Goal: Task Accomplishment & Management: Manage account settings

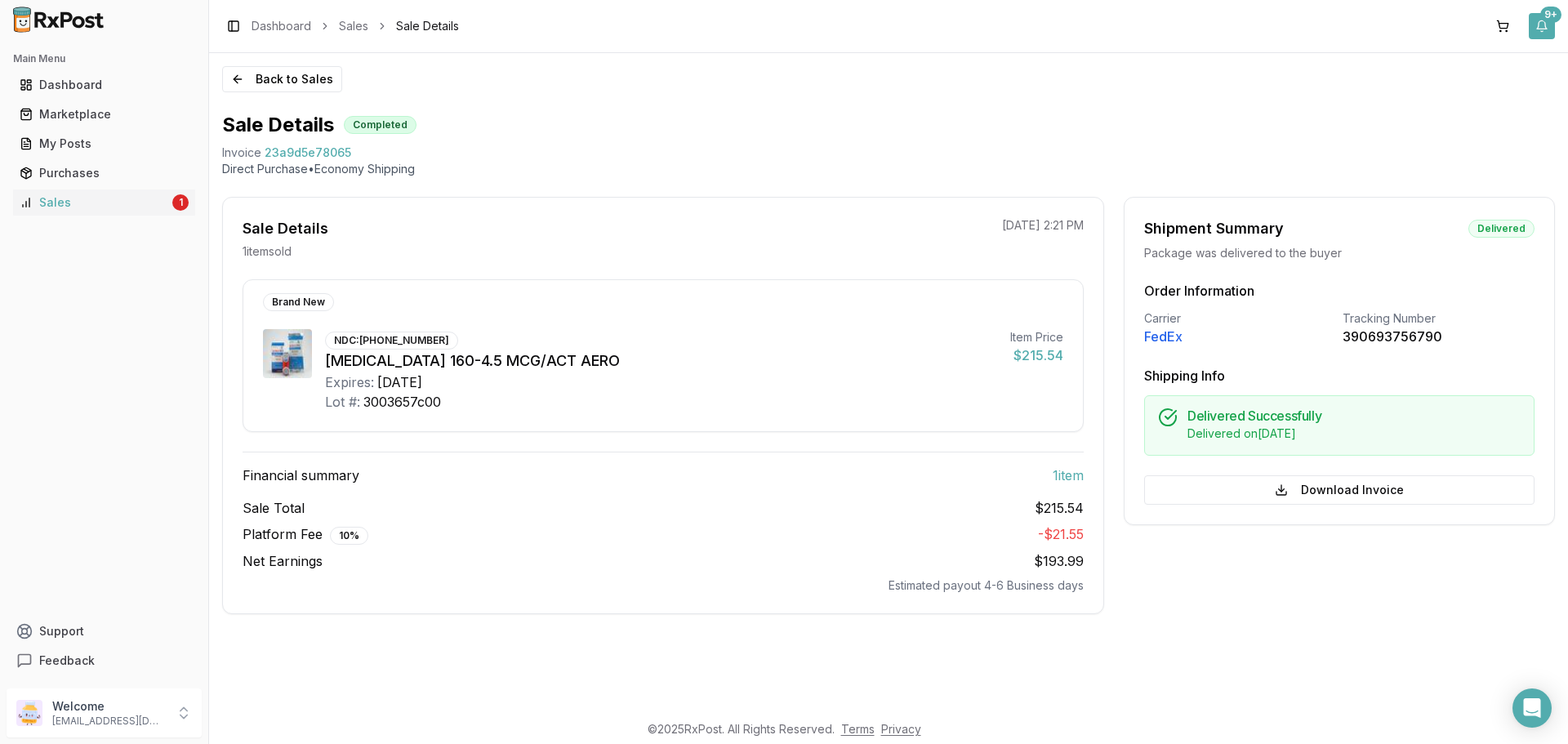
click at [1545, 27] on button "9+" at bounding box center [1542, 26] width 26 height 26
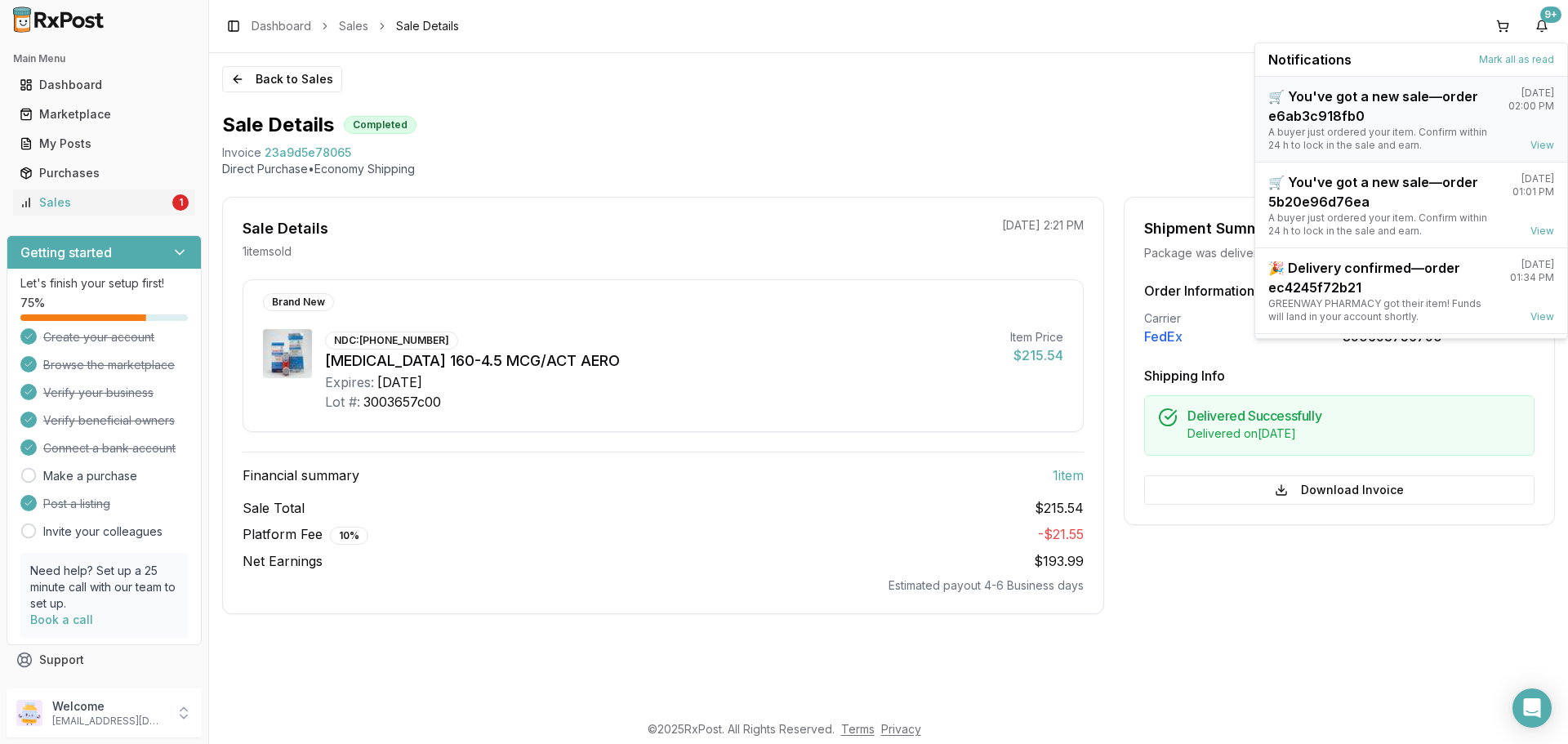
click at [1365, 116] on div "🛒 You've got a new sale—order e6ab3c918fb0" at bounding box center [1381, 106] width 227 height 39
click at [97, 197] on div "Sales" at bounding box center [94, 202] width 150 height 17
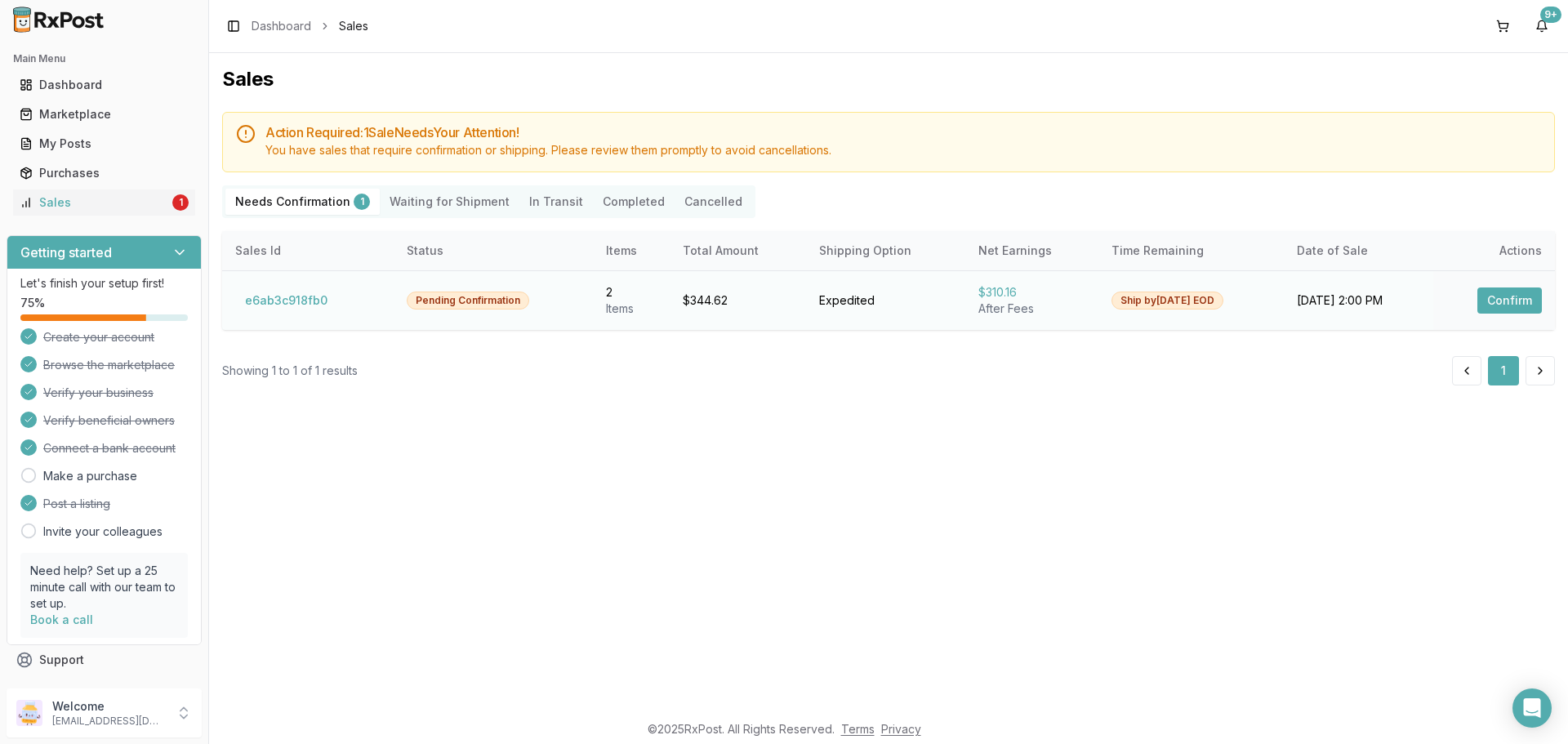
click at [1513, 303] on button "Confirm" at bounding box center [1509, 301] width 65 height 26
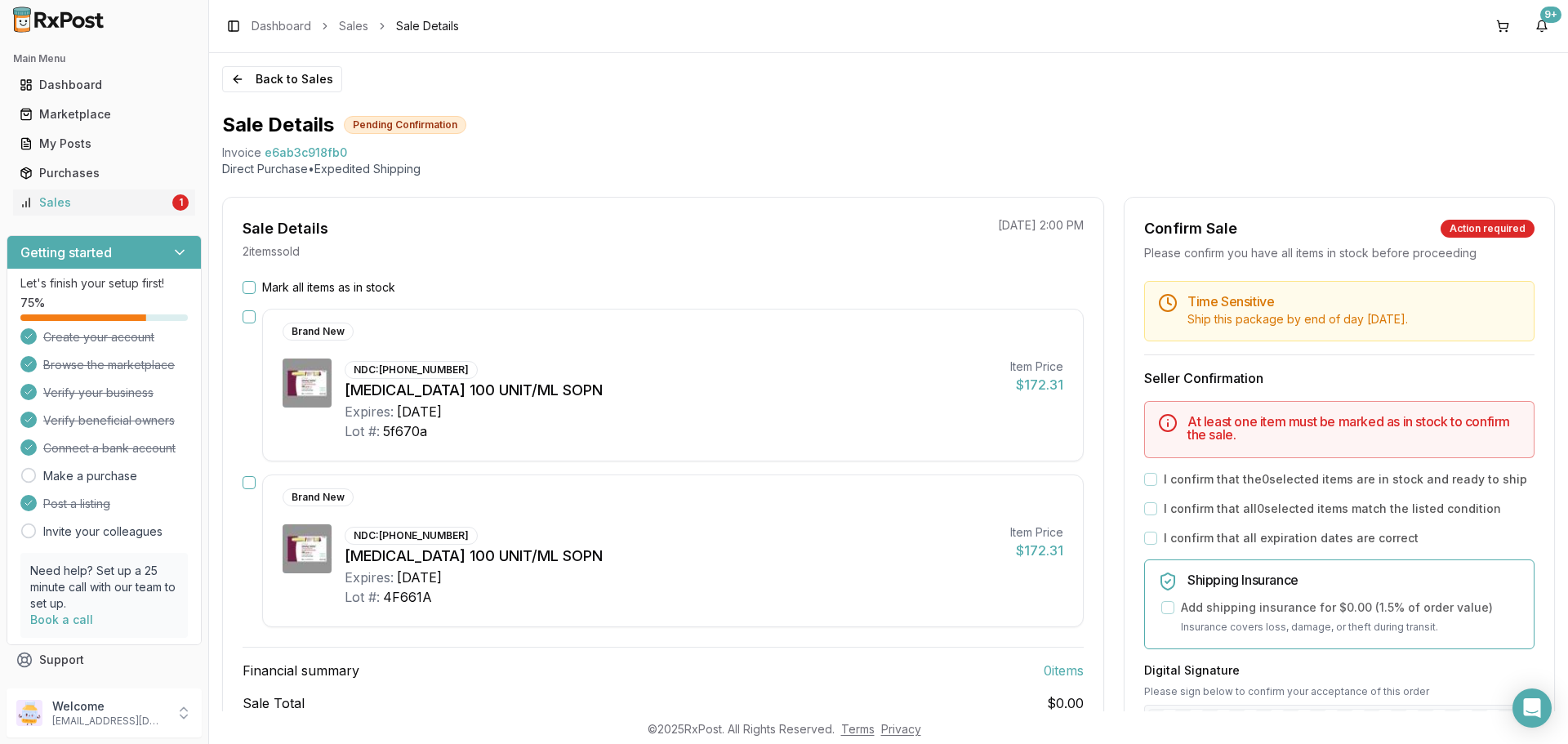
click at [253, 289] on button "Mark all items as in stock" at bounding box center [249, 287] width 13 height 13
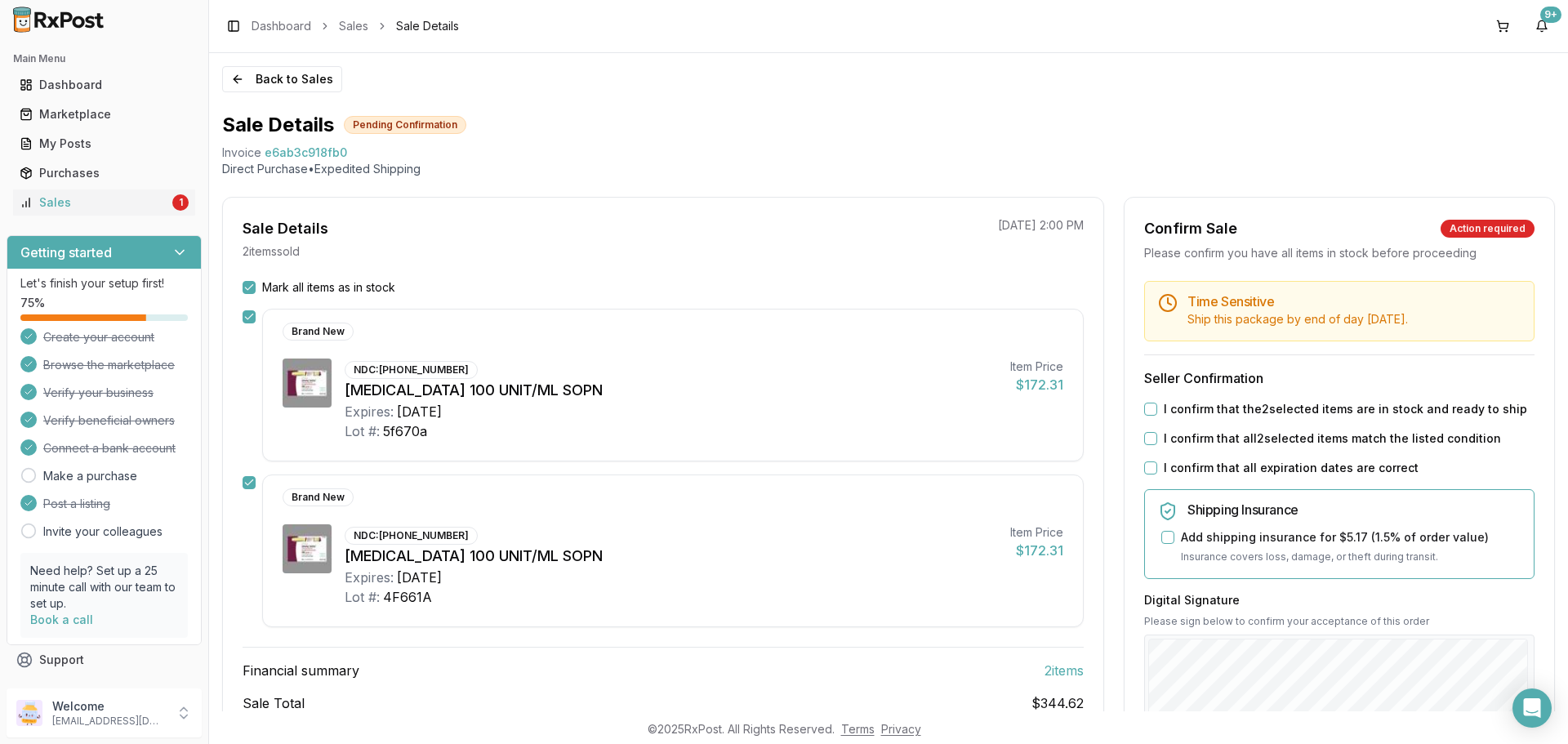
click at [1148, 407] on button "I confirm that the 2 selected items are in stock and ready to ship" at bounding box center [1150, 409] width 13 height 13
click at [1148, 440] on button "I confirm that all 2 selected items match the listed condition" at bounding box center [1150, 438] width 13 height 13
click at [1145, 474] on button "I confirm that all expiration dates are correct" at bounding box center [1150, 468] width 13 height 13
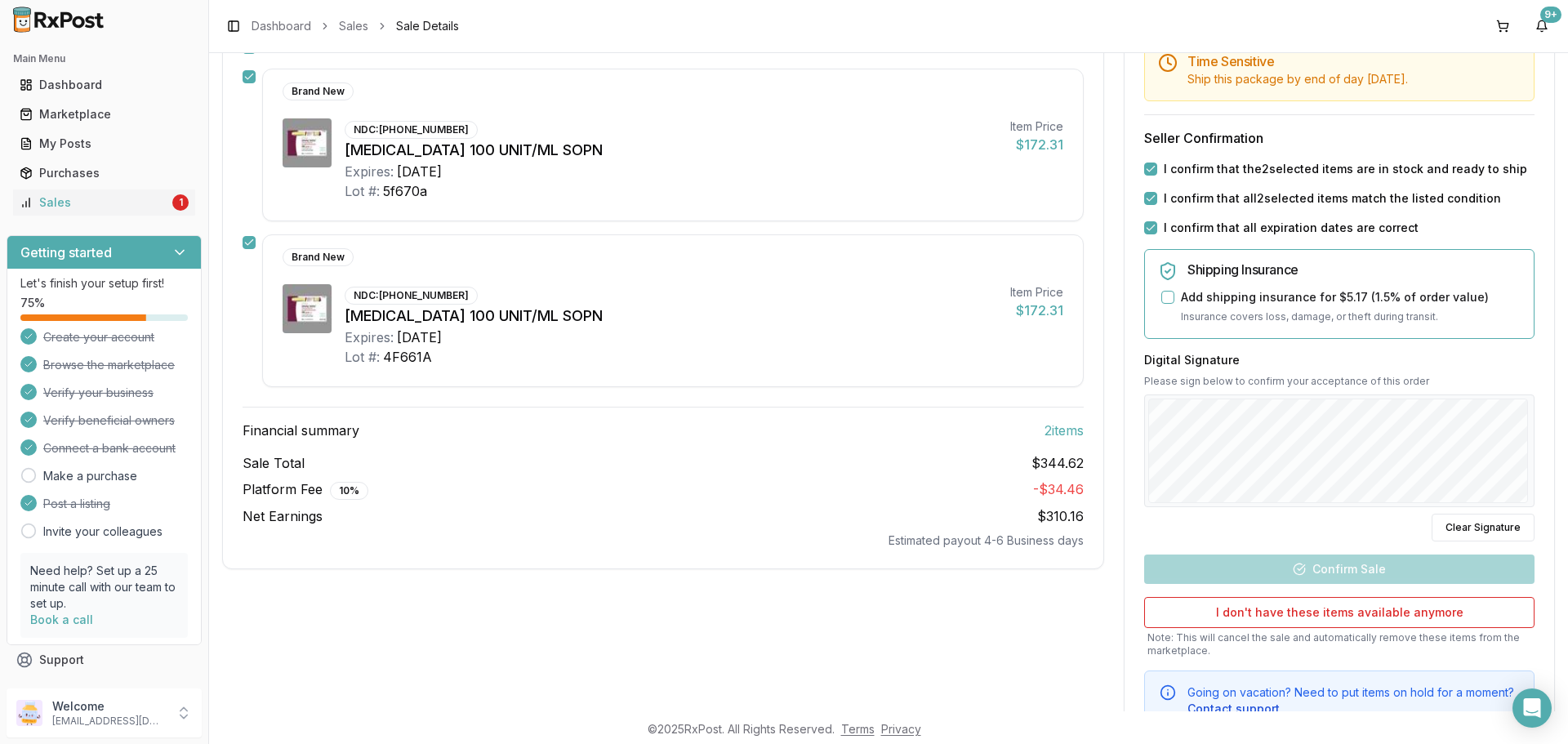
scroll to position [245, 0]
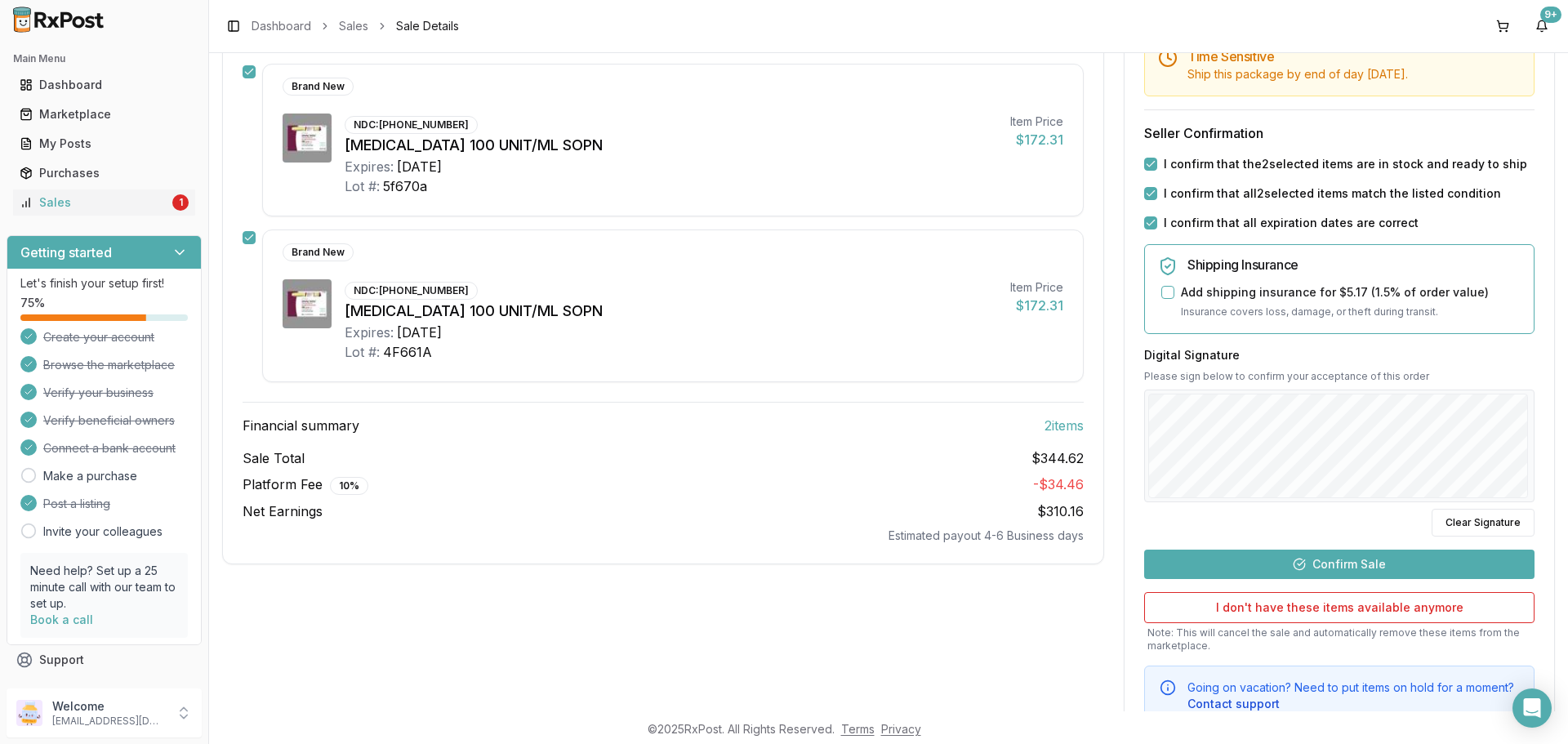
click at [1396, 561] on button "Confirm Sale" at bounding box center [1339, 564] width 391 height 30
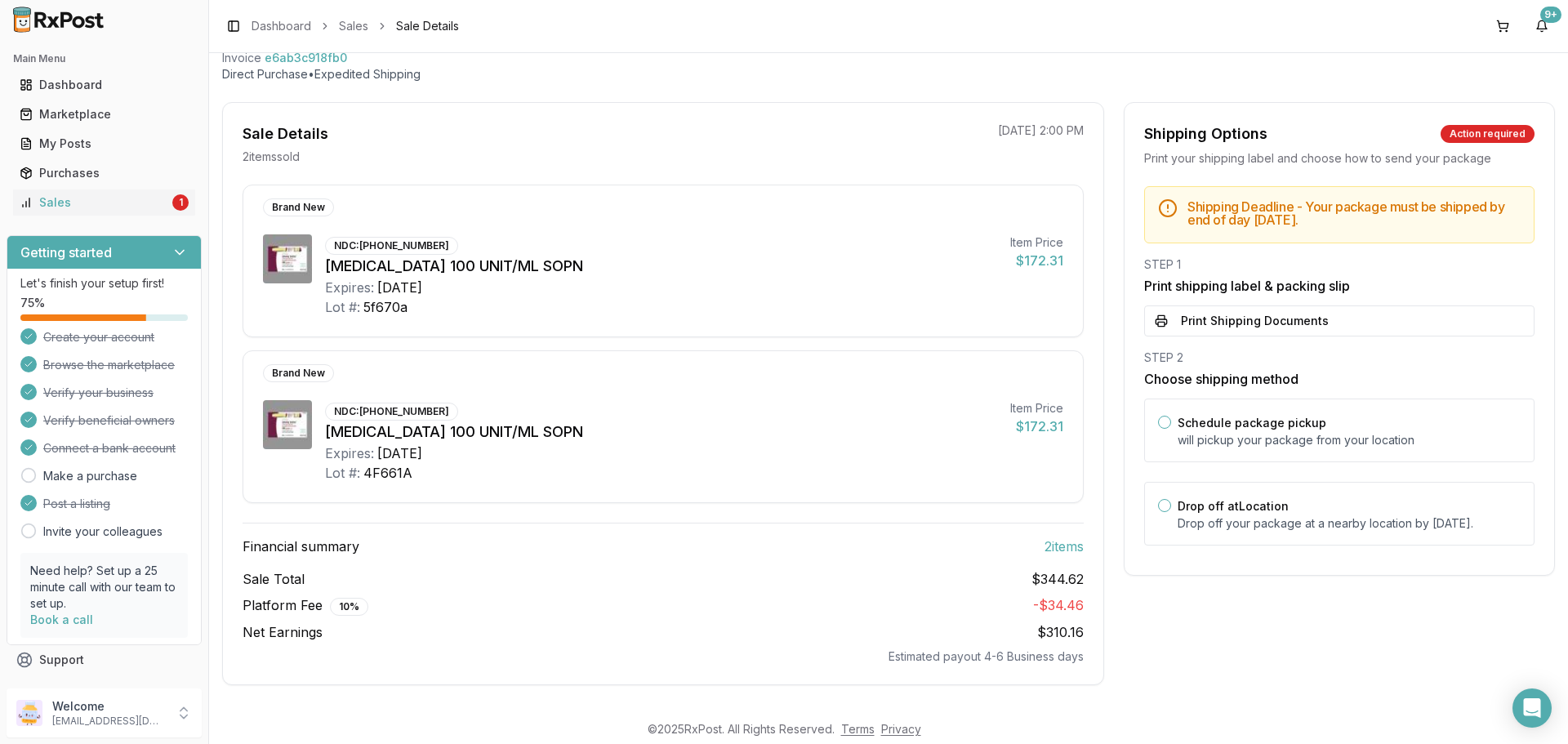
scroll to position [95, 0]
click at [1240, 318] on button "Print Shipping Documents" at bounding box center [1339, 321] width 391 height 31
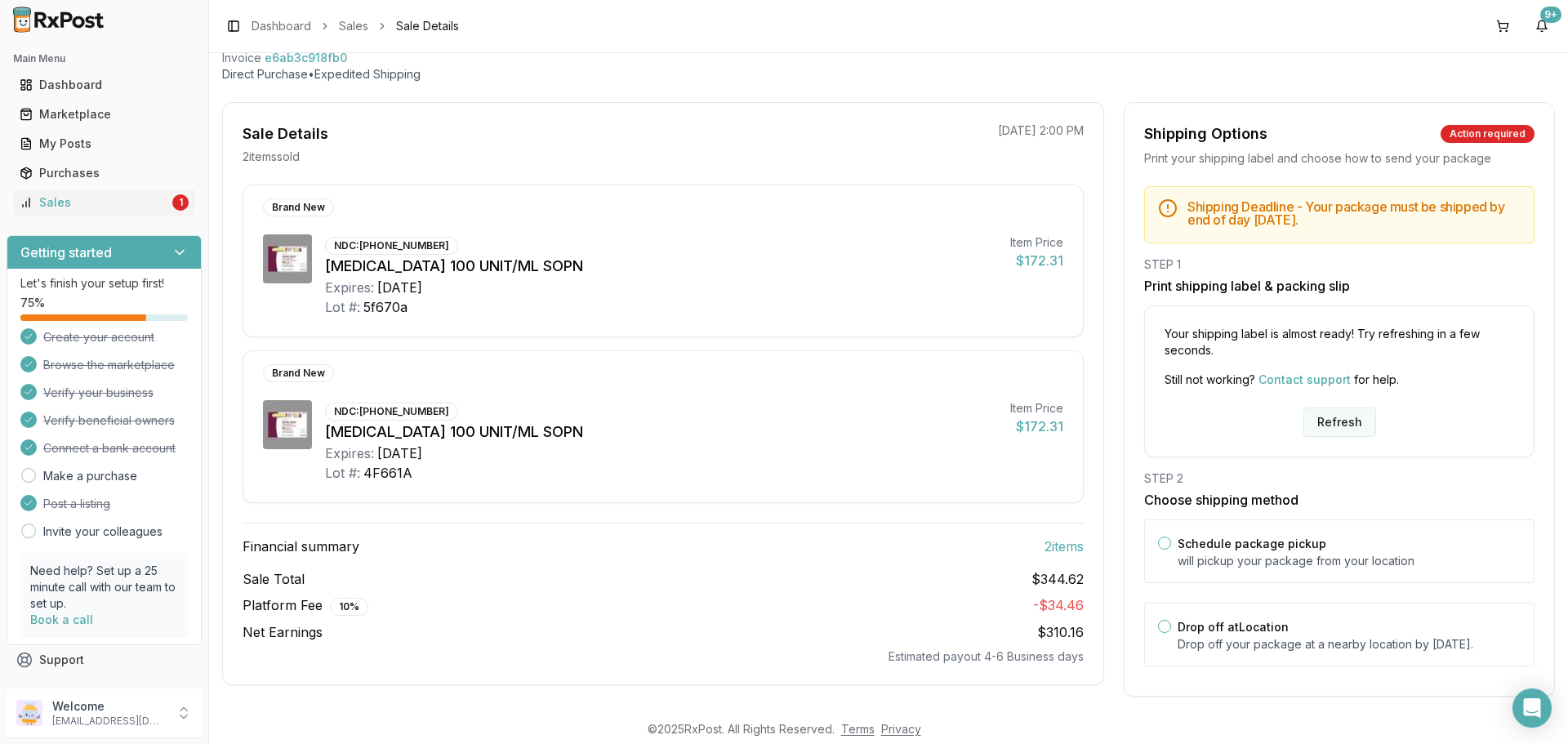
click at [1325, 422] on button "Refresh" at bounding box center [1339, 422] width 73 height 30
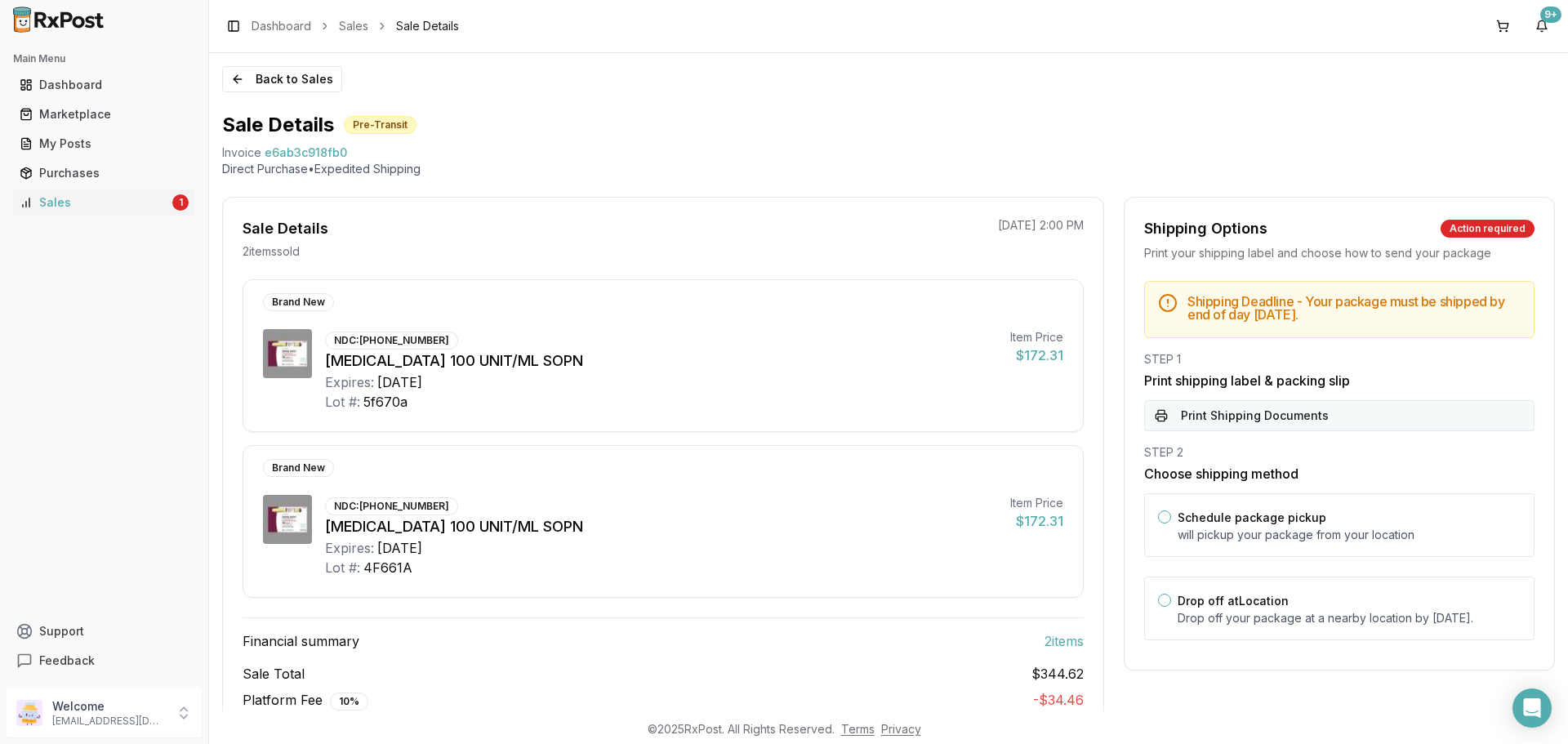
click at [1250, 414] on button "Print Shipping Documents" at bounding box center [1339, 415] width 391 height 31
